Goal: Check status: Check status

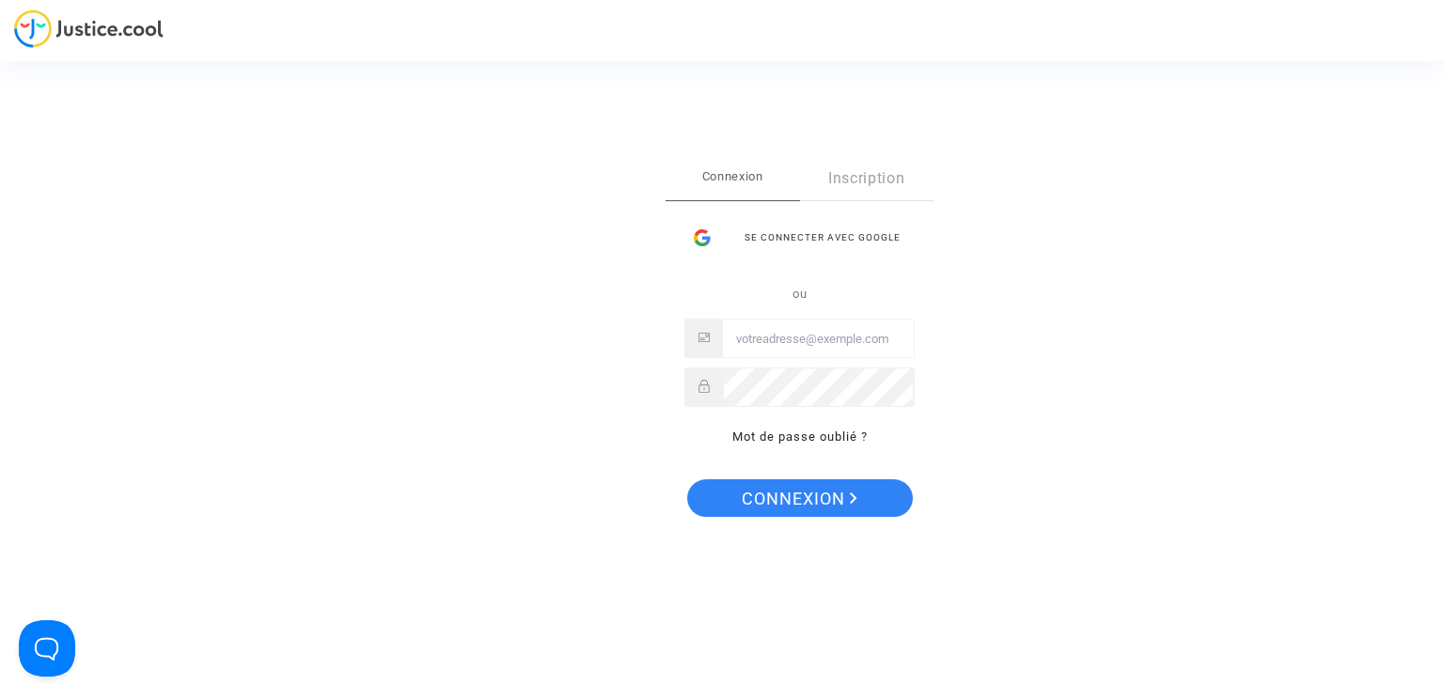
type input "flights@lawfirm.bg"
click at [789, 498] on span "Connexion" at bounding box center [800, 498] width 116 height 39
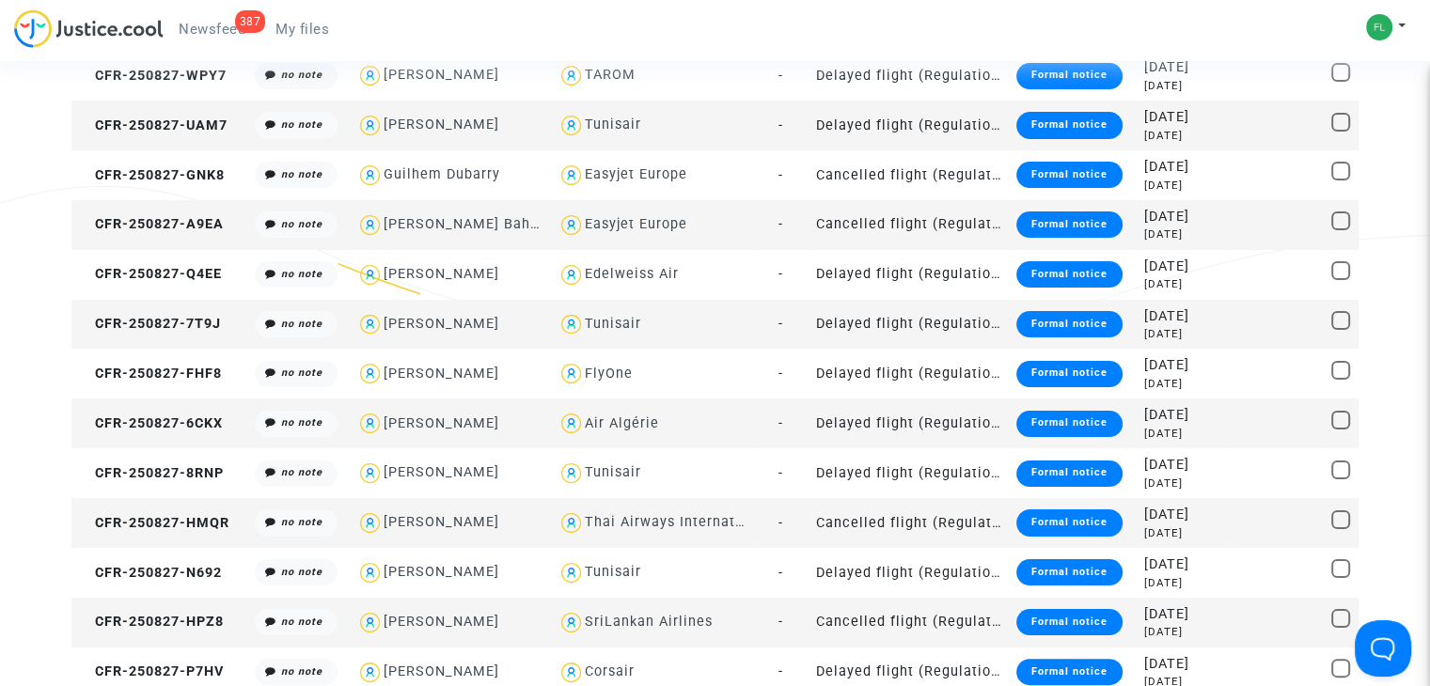
scroll to position [144, 0]
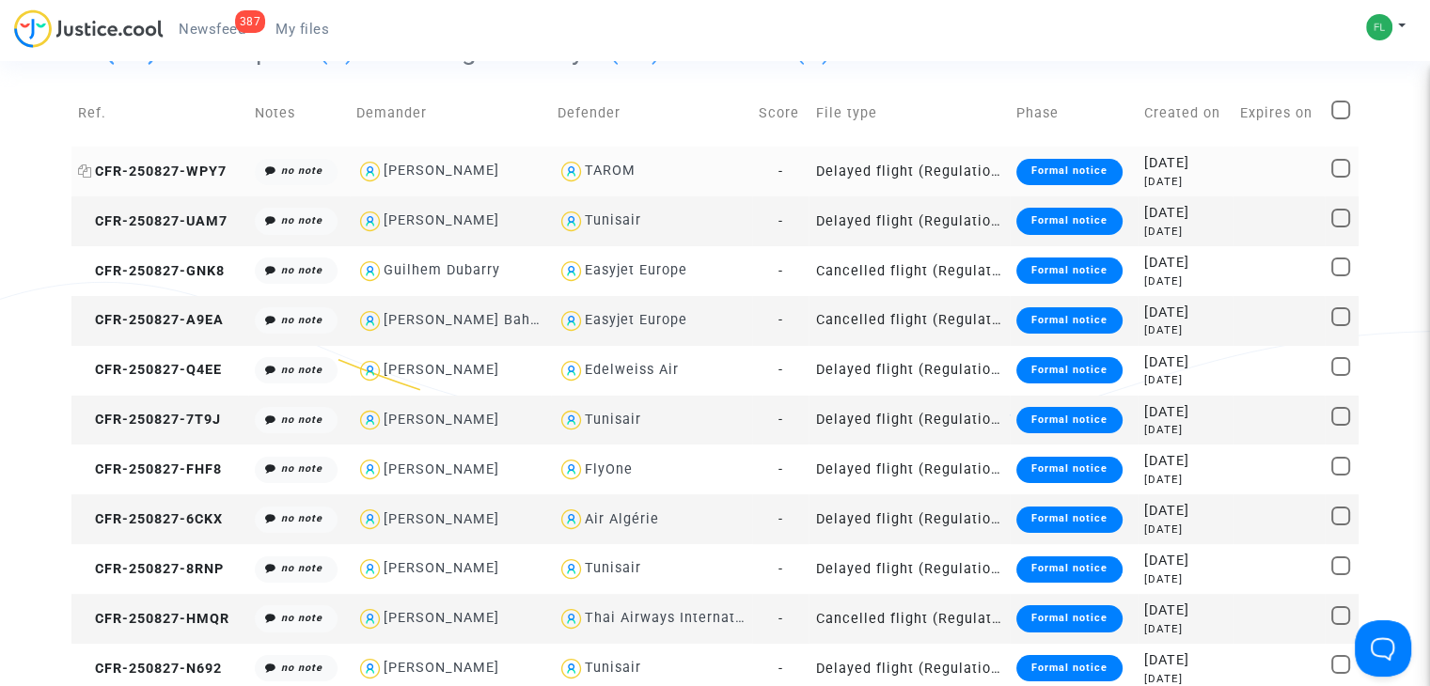
click at [174, 164] on span "CFR-250827-WPY7" at bounding box center [152, 172] width 149 height 16
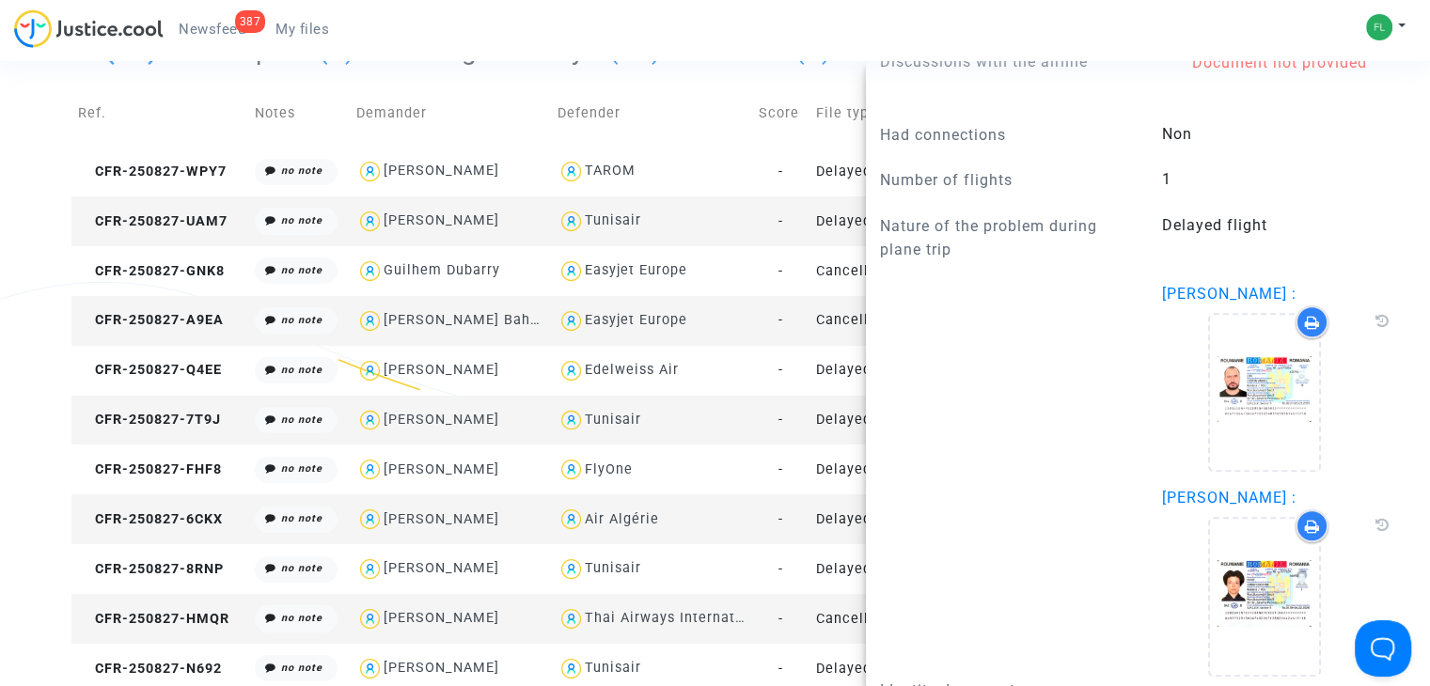
scroll to position [2120, 0]
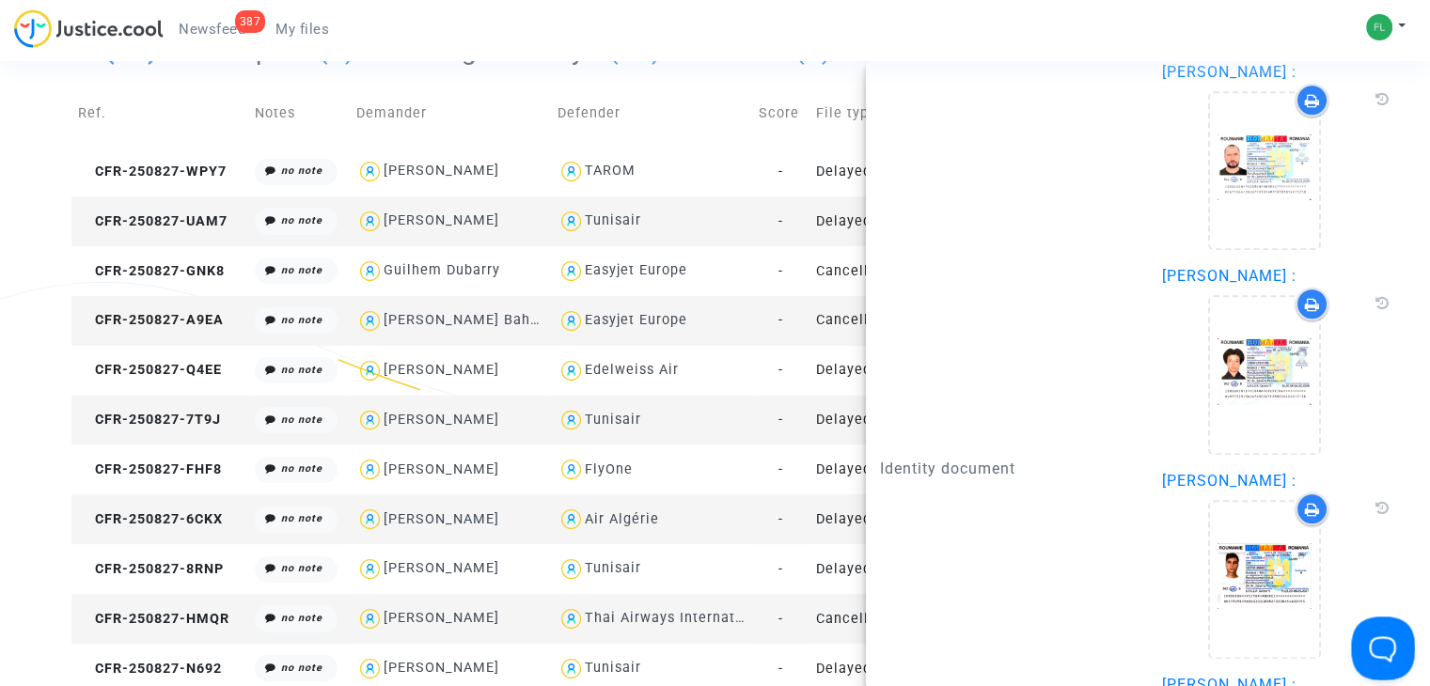
click at [1390, 651] on button "Open Beacon popover" at bounding box center [1379, 645] width 56 height 56
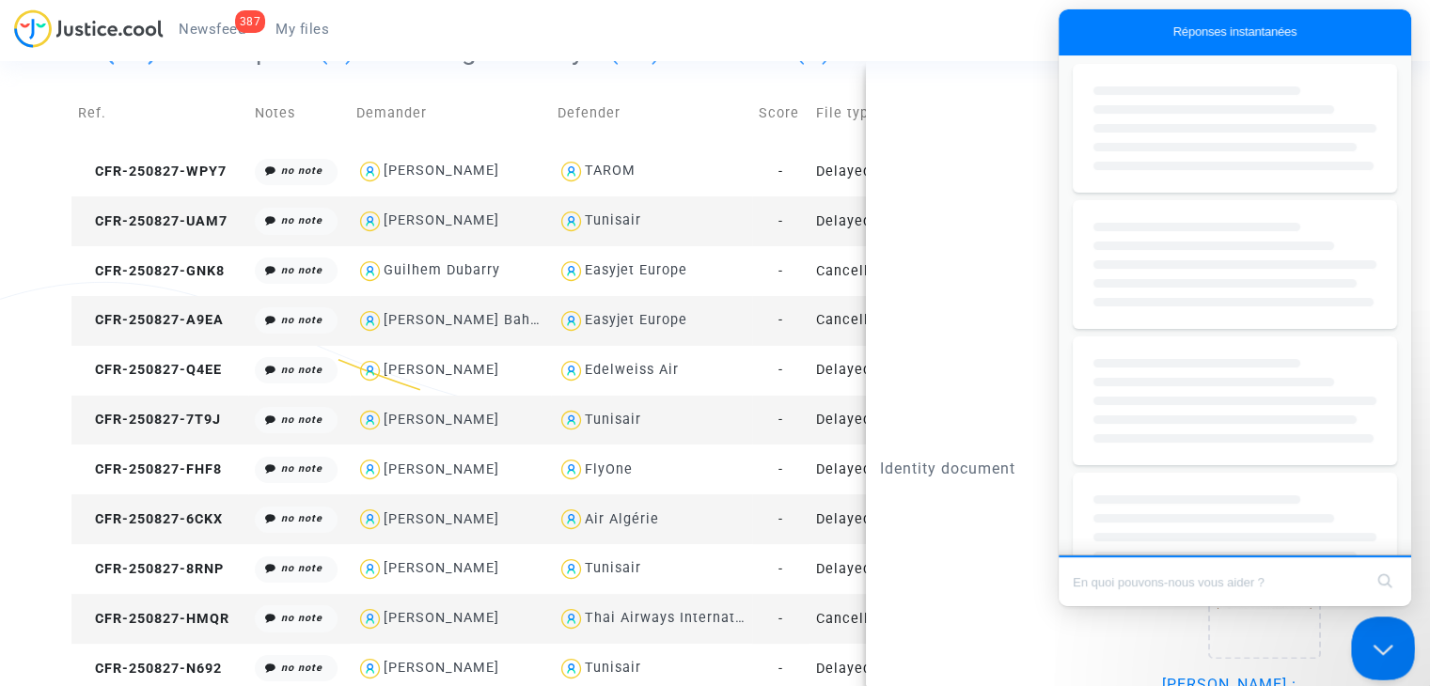
scroll to position [0, 0]
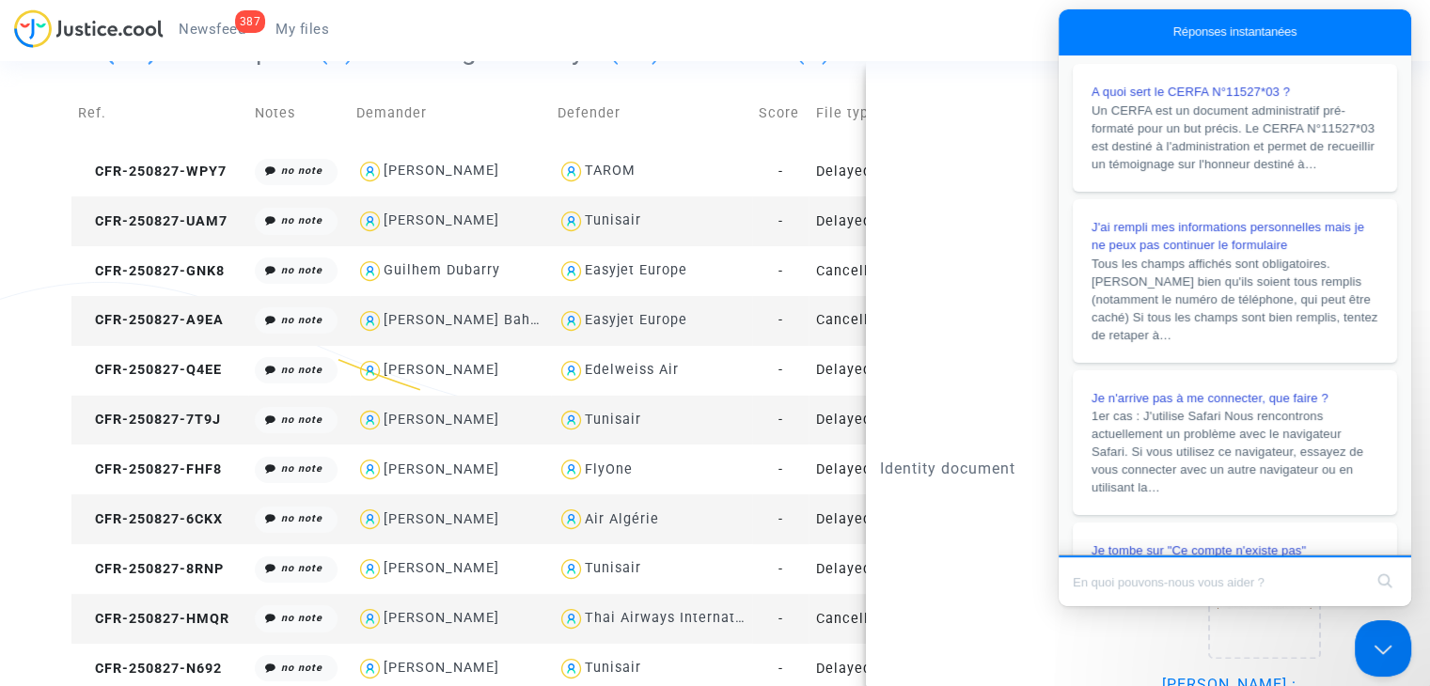
click at [986, 287] on div "Identity document" at bounding box center [1007, 470] width 282 height 818
click at [1360, 649] on button "Close Beacon popover" at bounding box center [1379, 645] width 56 height 56
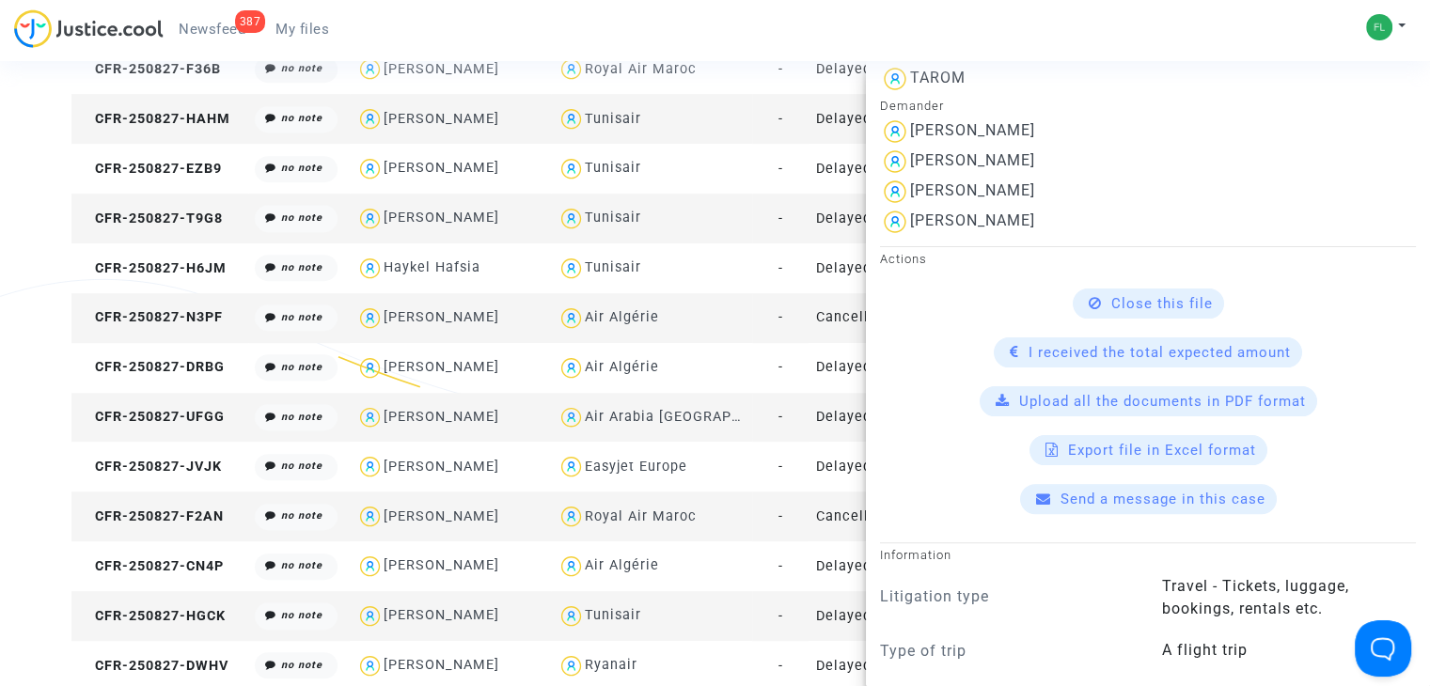
scroll to position [493, 0]
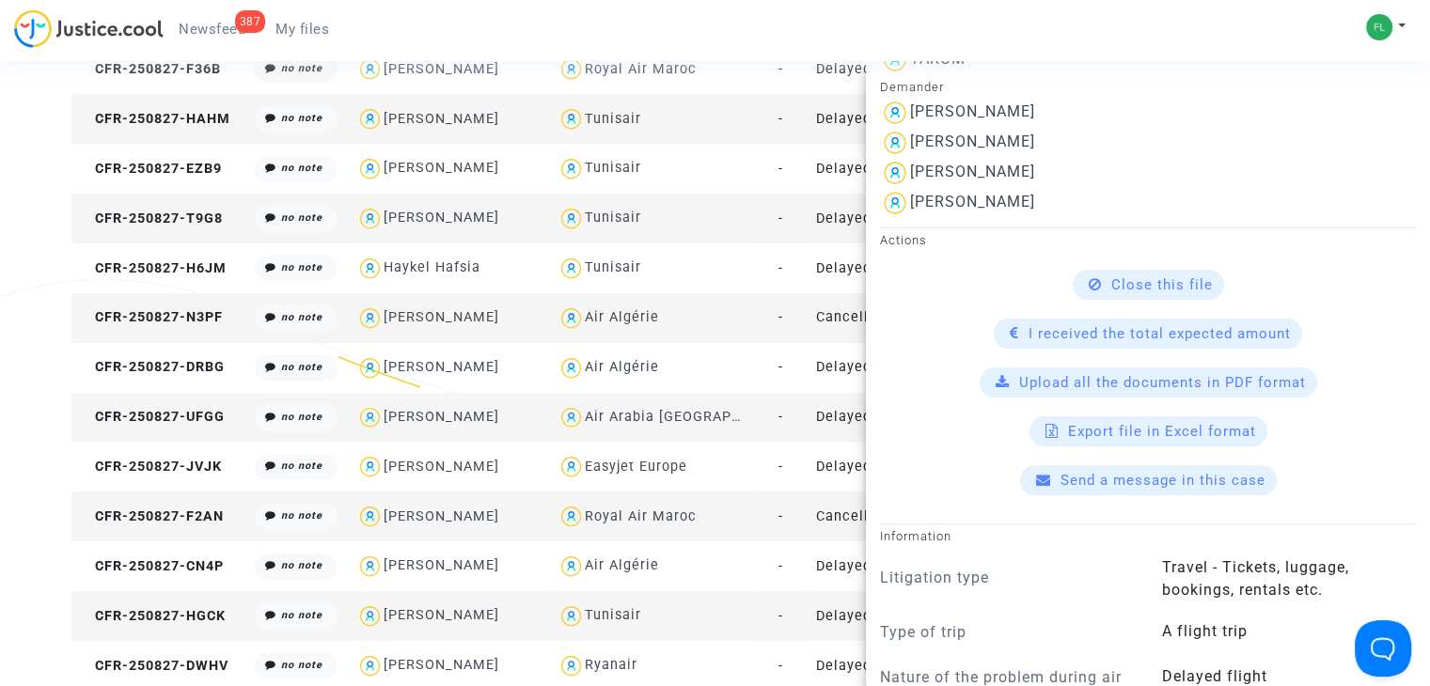
click at [1155, 39] on div "387 Newsfeed My files My profile Settings Log out" at bounding box center [715, 35] width 1430 height 52
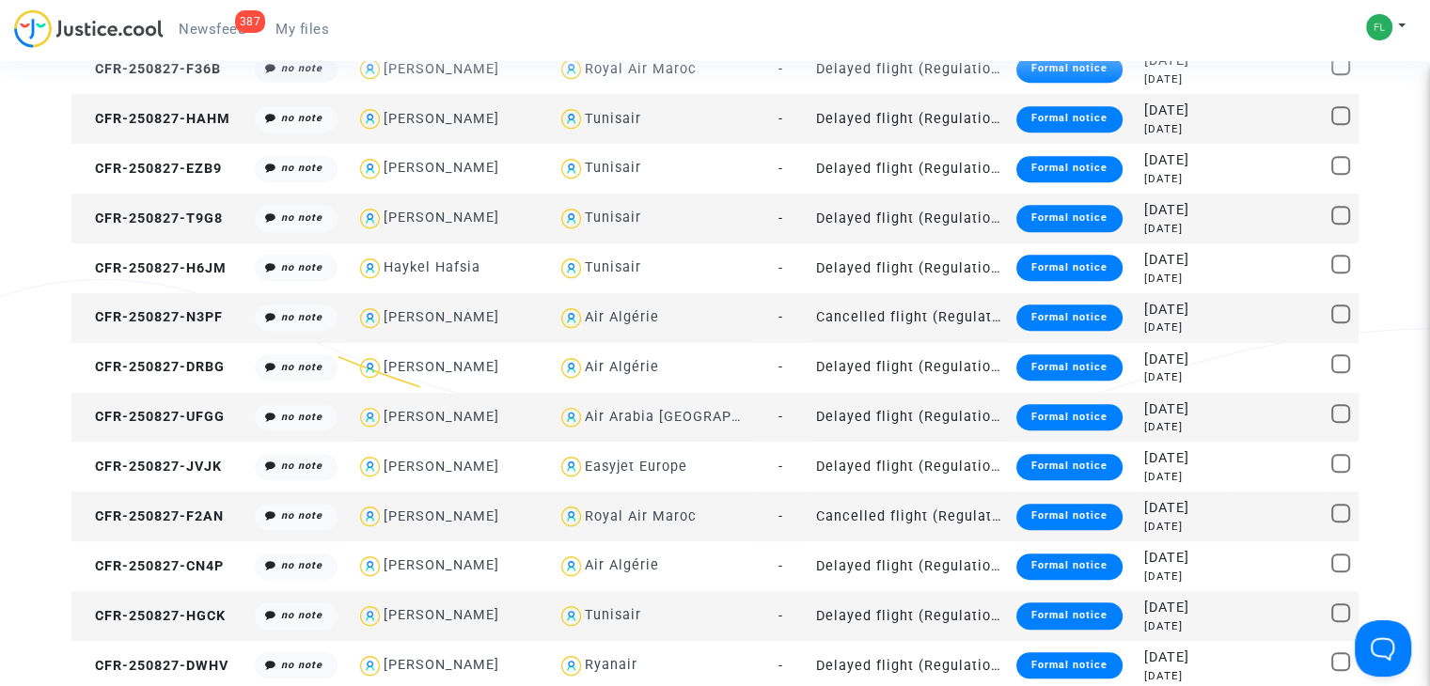
scroll to position [0, 0]
